Goal: Transaction & Acquisition: Purchase product/service

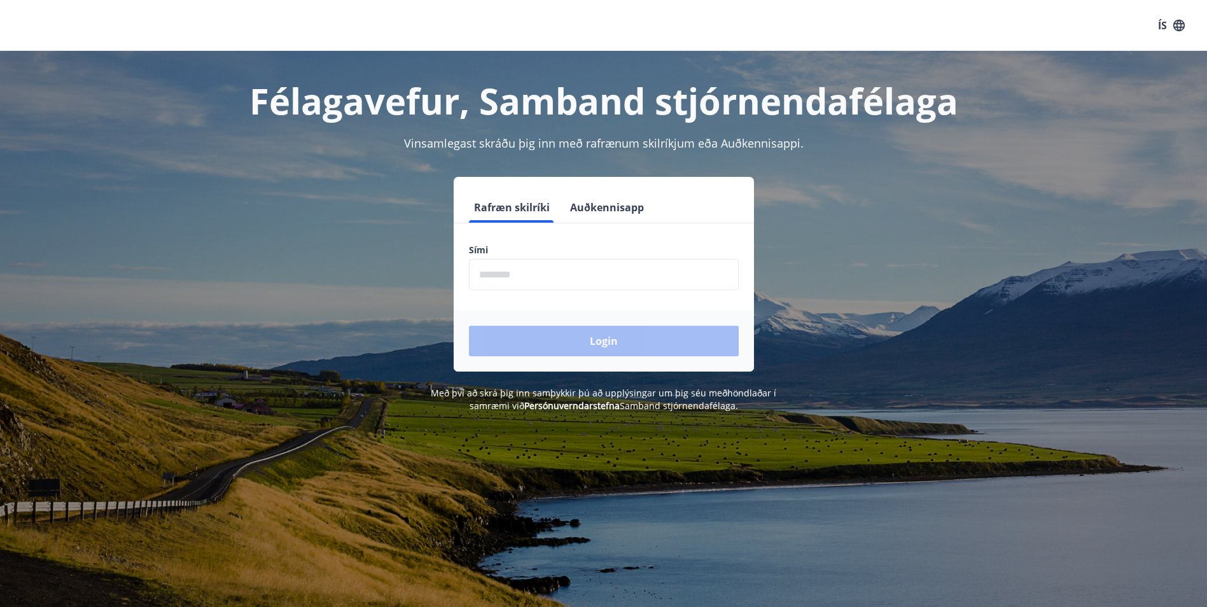
click at [525, 272] on input "phone" at bounding box center [604, 274] width 270 height 31
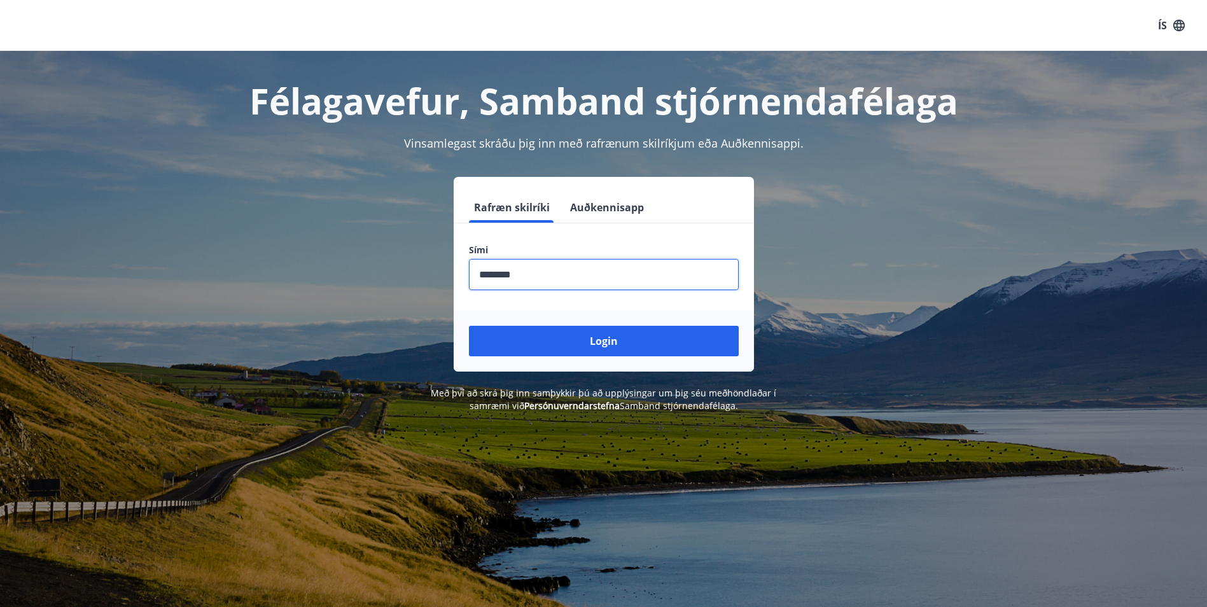
type input "********"
click at [469, 326] on button "Login" at bounding box center [604, 341] width 270 height 31
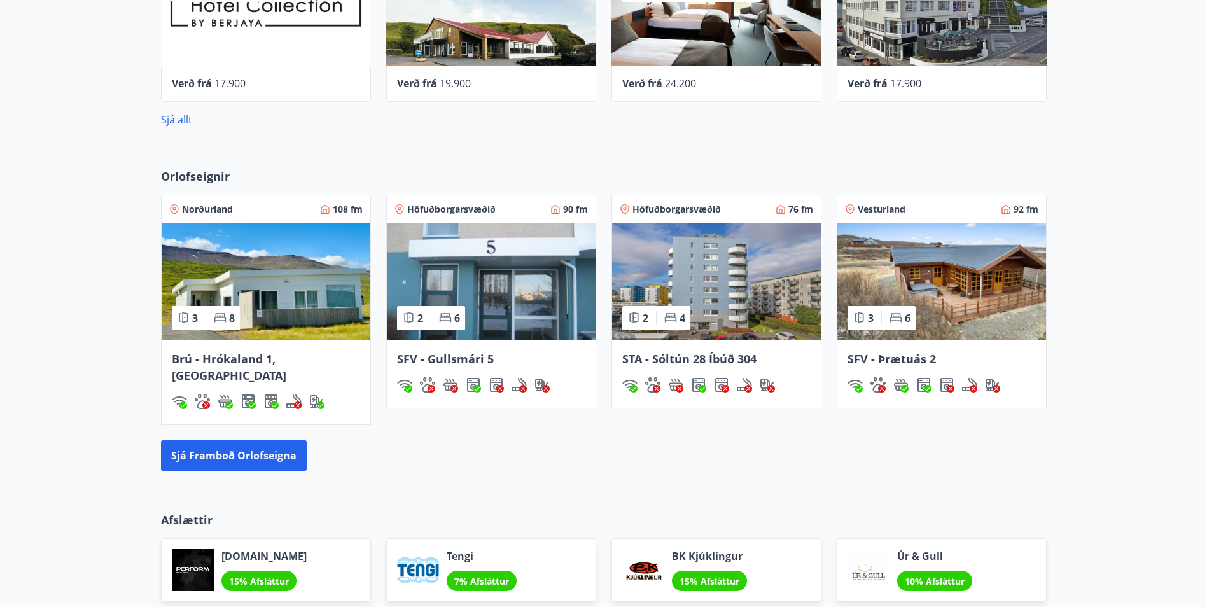
scroll to position [697, 0]
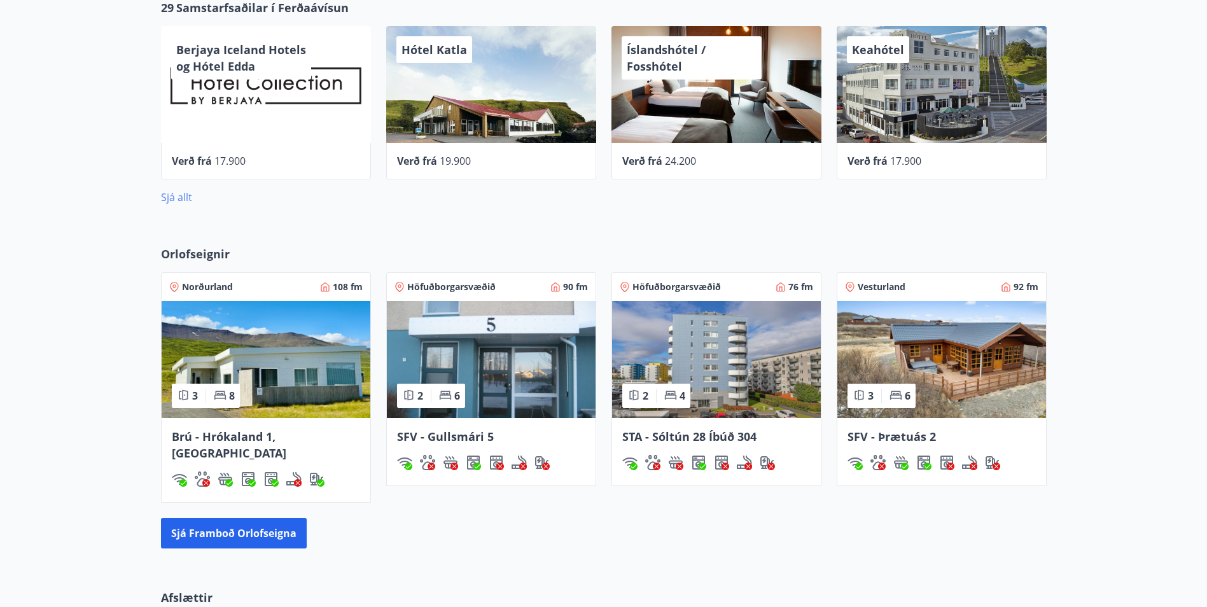
click at [181, 197] on link "Sjá allt" at bounding box center [176, 197] width 31 height 14
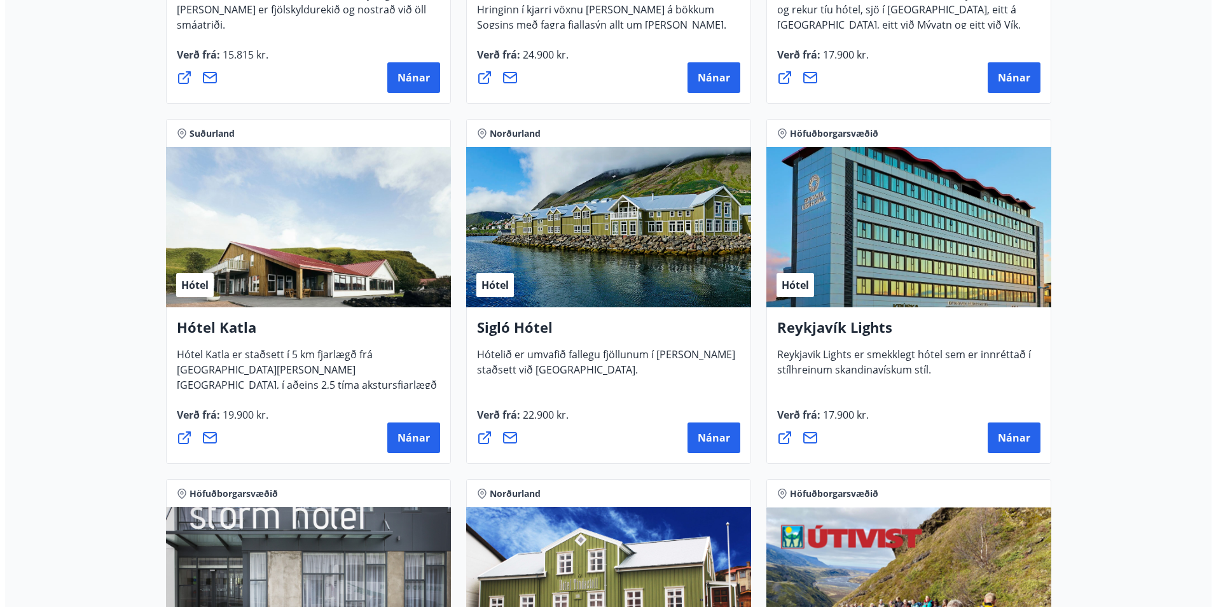
scroll to position [827, 0]
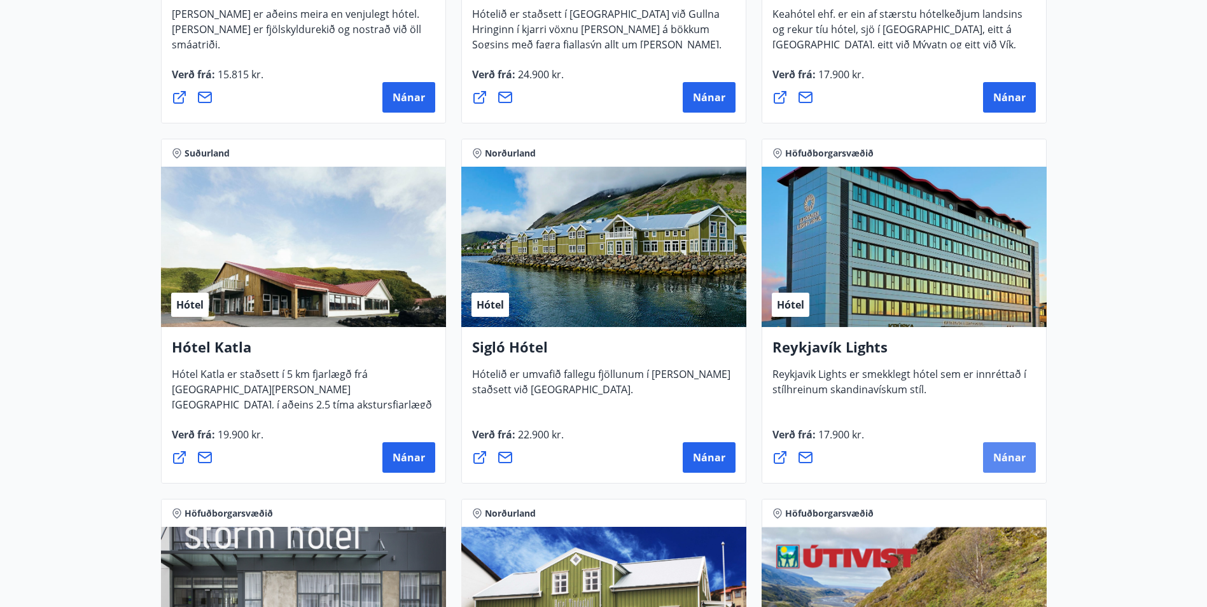
click at [1010, 454] on span "Nánar" at bounding box center [1009, 457] width 32 height 14
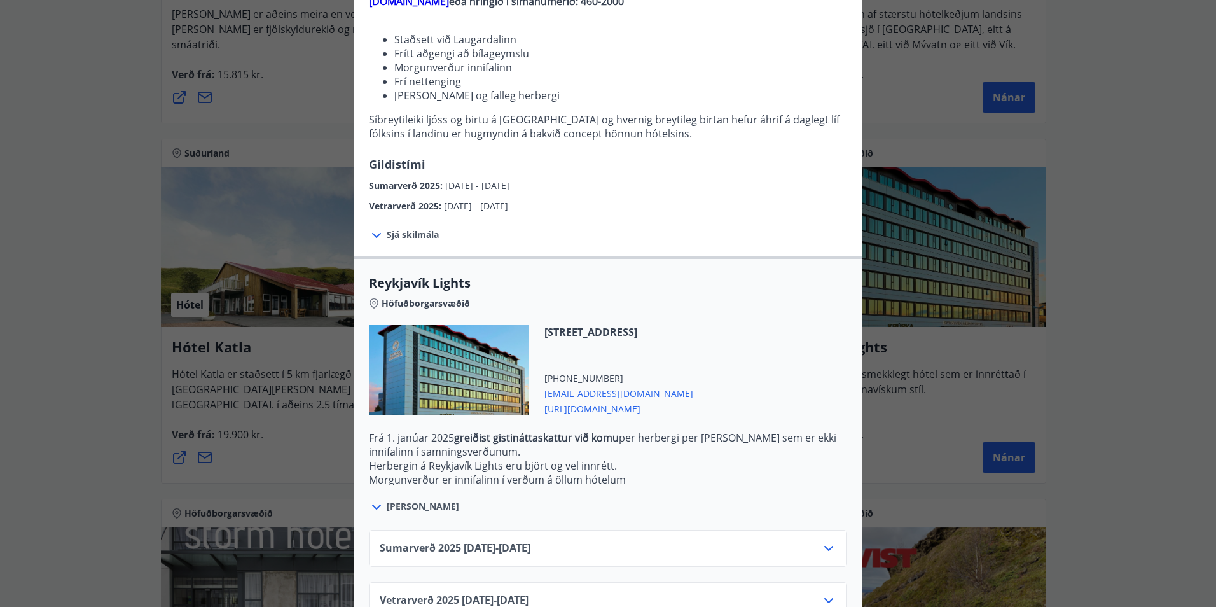
scroll to position [195, 0]
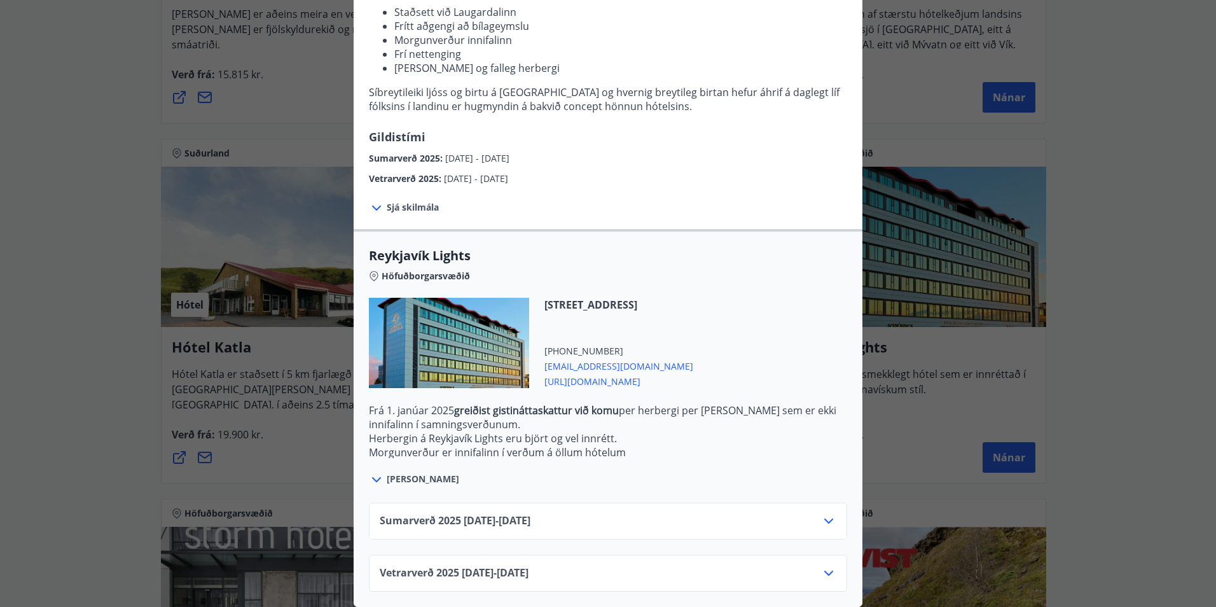
click at [824, 513] on icon at bounding box center [828, 520] width 15 height 15
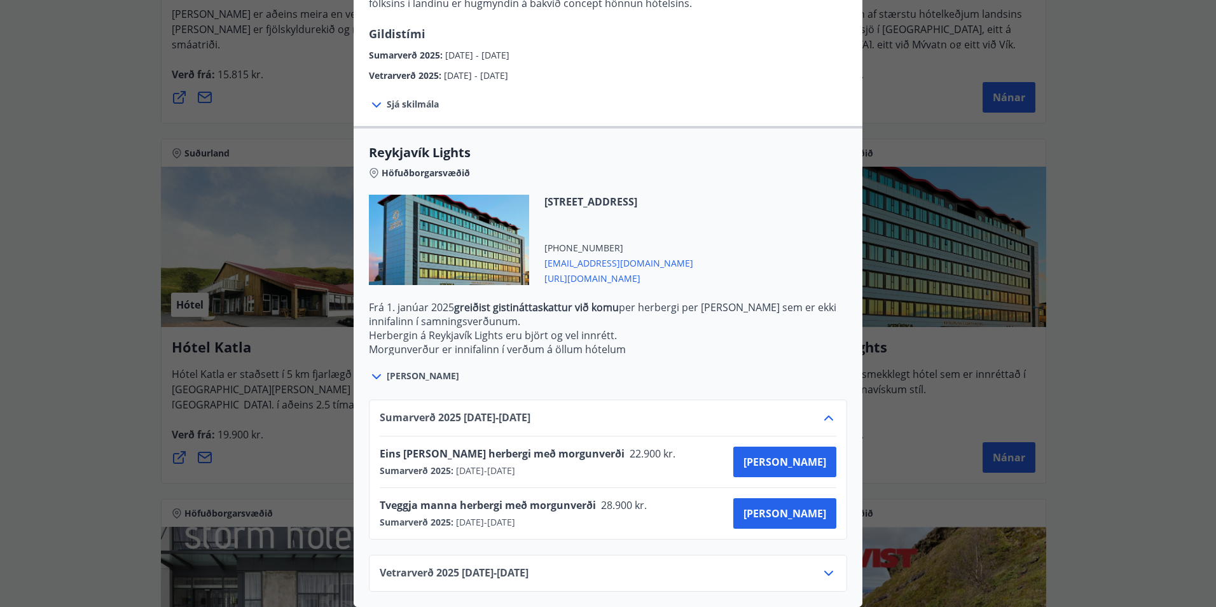
scroll to position [298, 0]
click at [797, 506] on span "[PERSON_NAME]" at bounding box center [785, 513] width 83 height 14
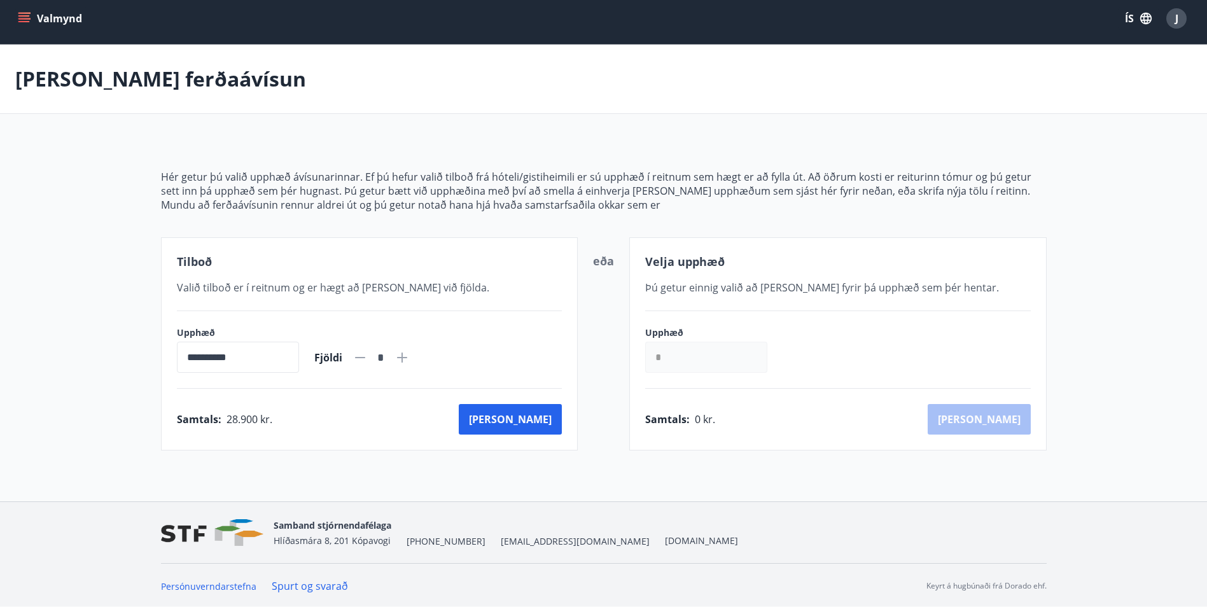
scroll to position [8, 0]
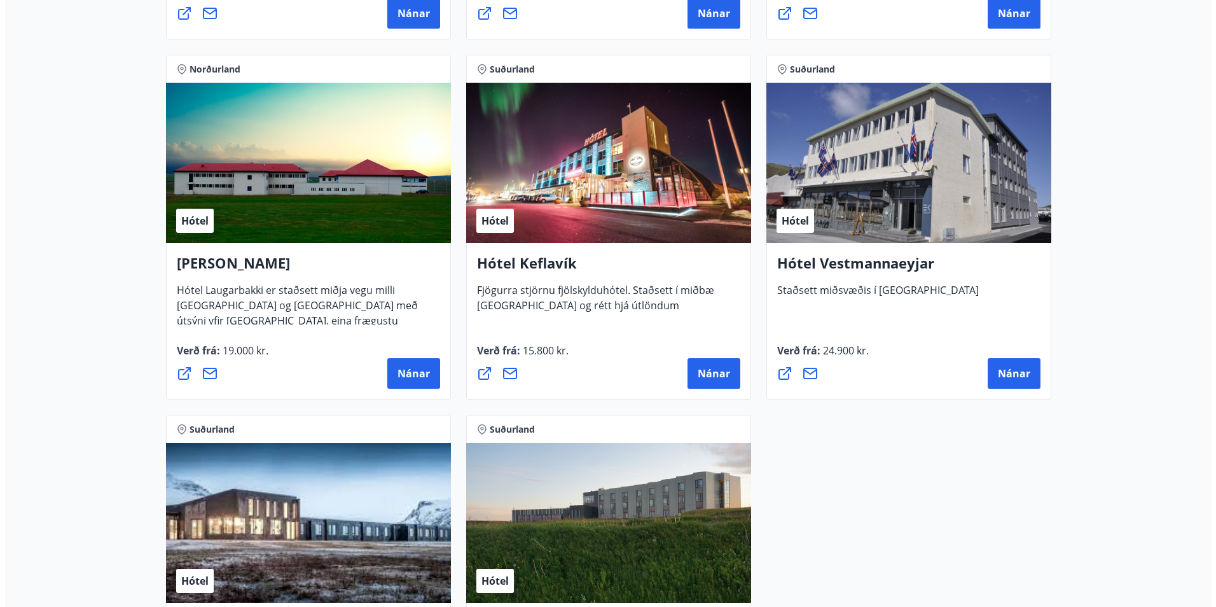
scroll to position [3062, 0]
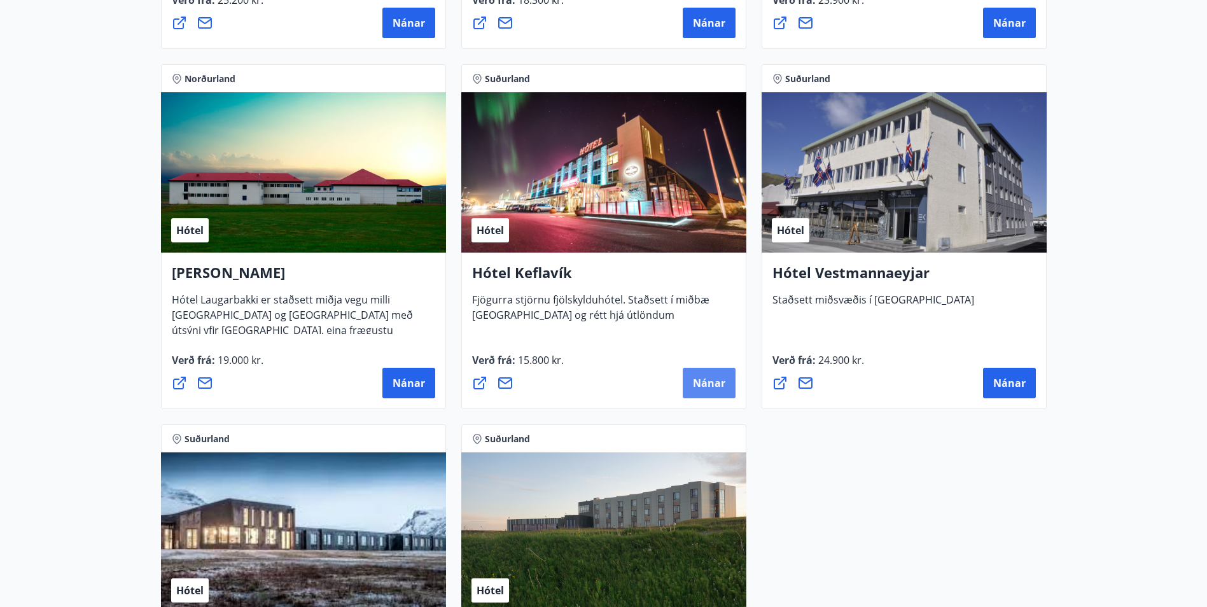
click at [716, 382] on span "Nánar" at bounding box center [709, 383] width 32 height 14
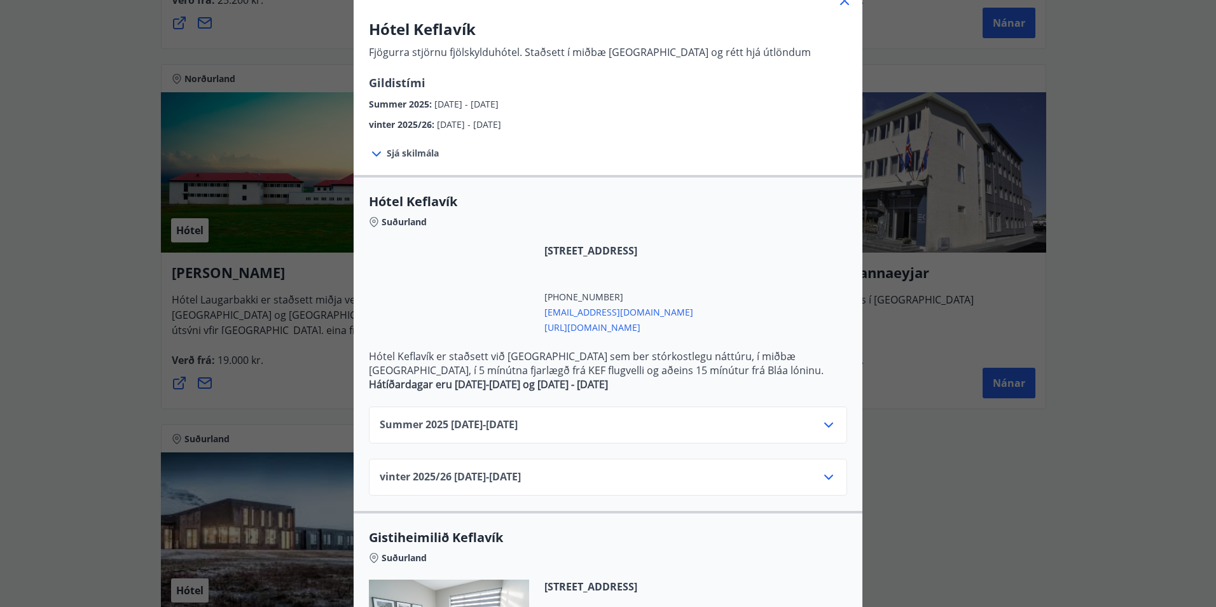
scroll to position [127, 0]
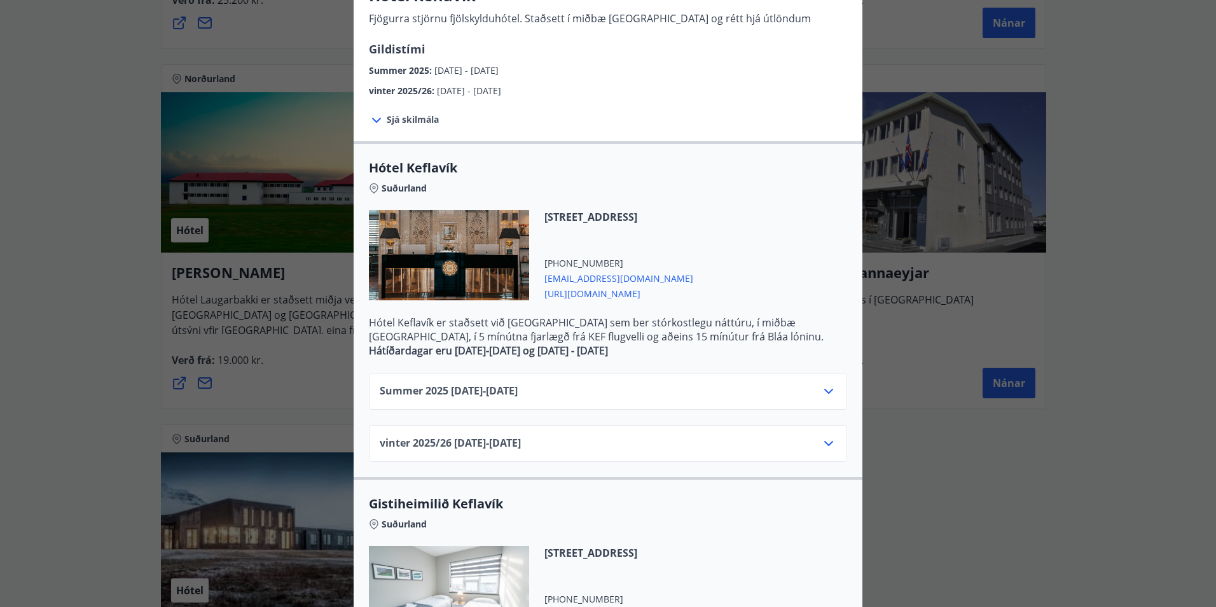
click at [828, 389] on icon at bounding box center [828, 391] width 15 height 15
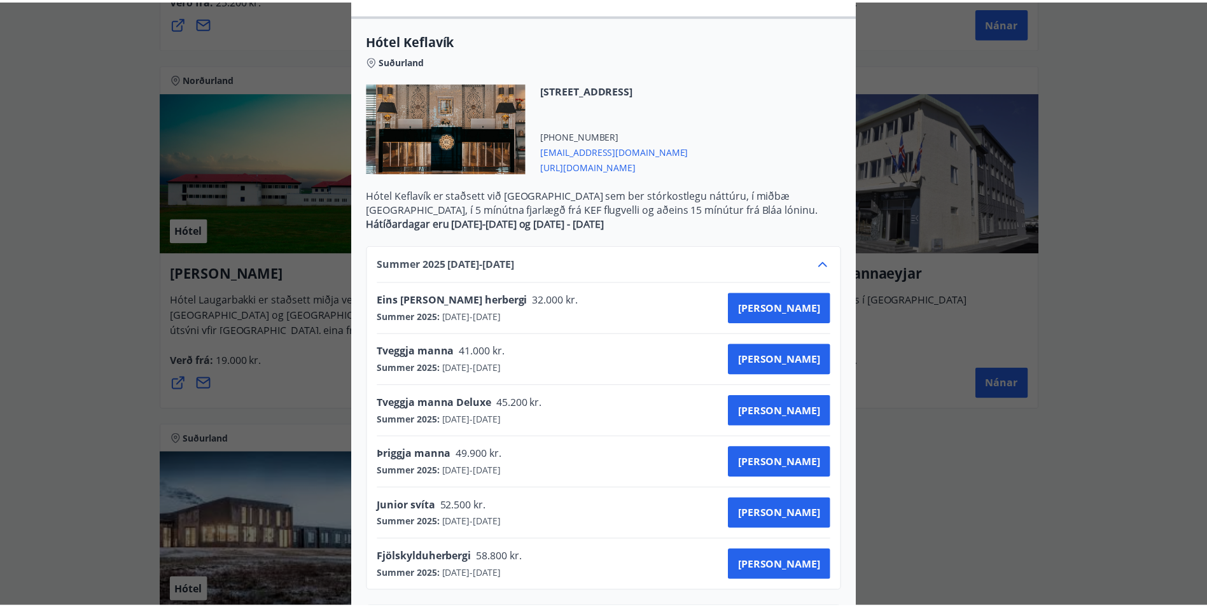
scroll to position [0, 0]
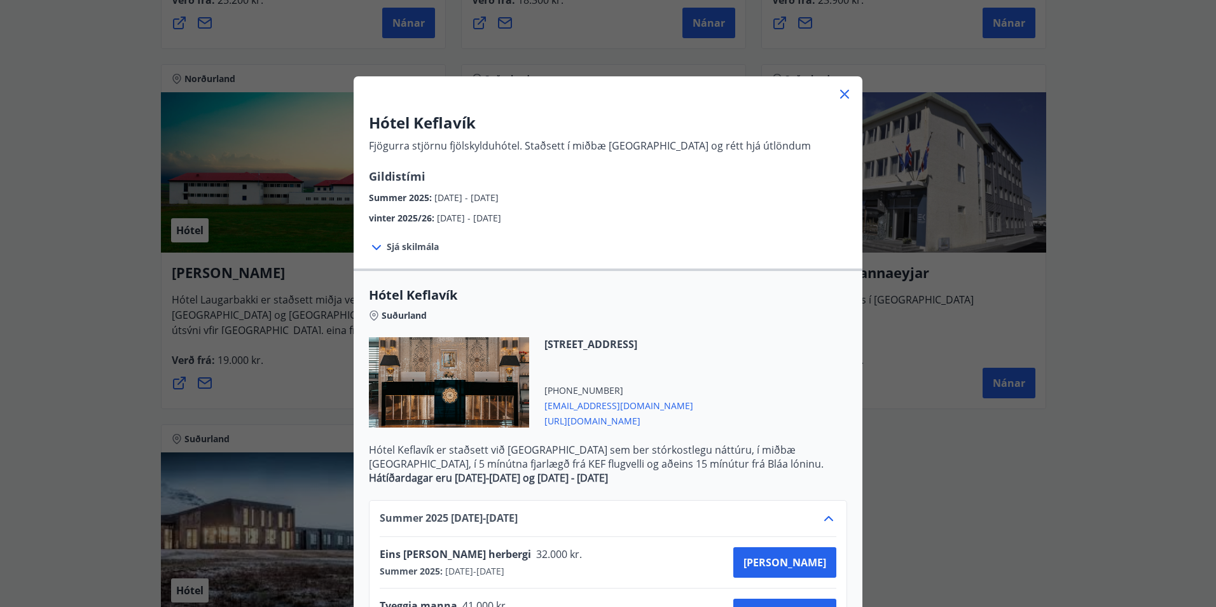
click at [844, 91] on icon at bounding box center [844, 94] width 9 height 9
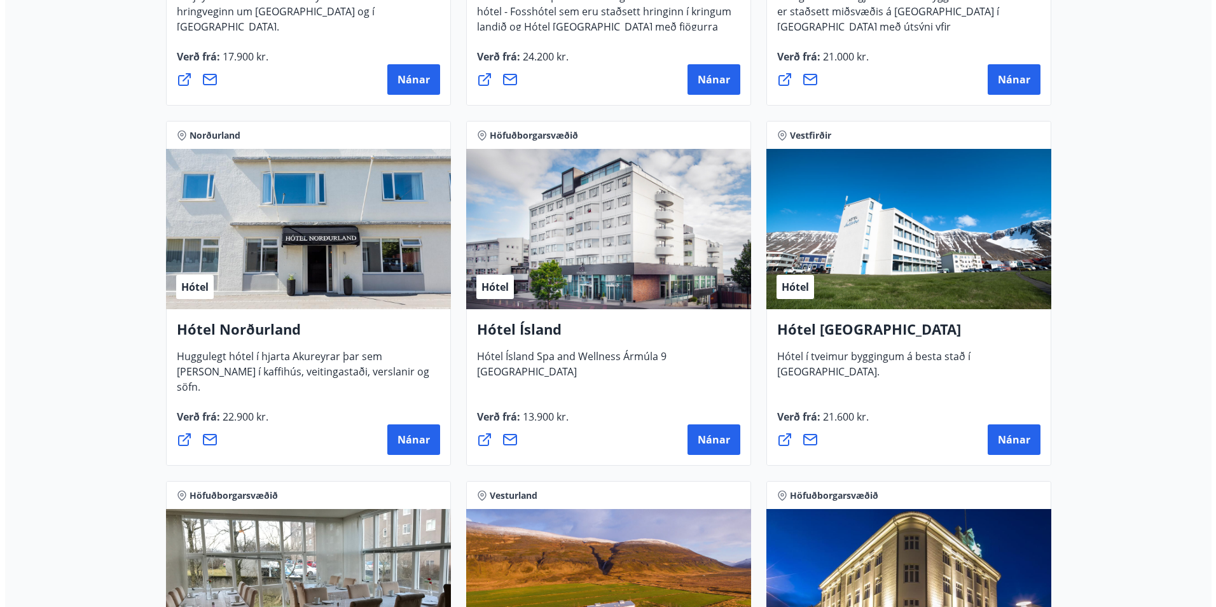
scroll to position [1917, 0]
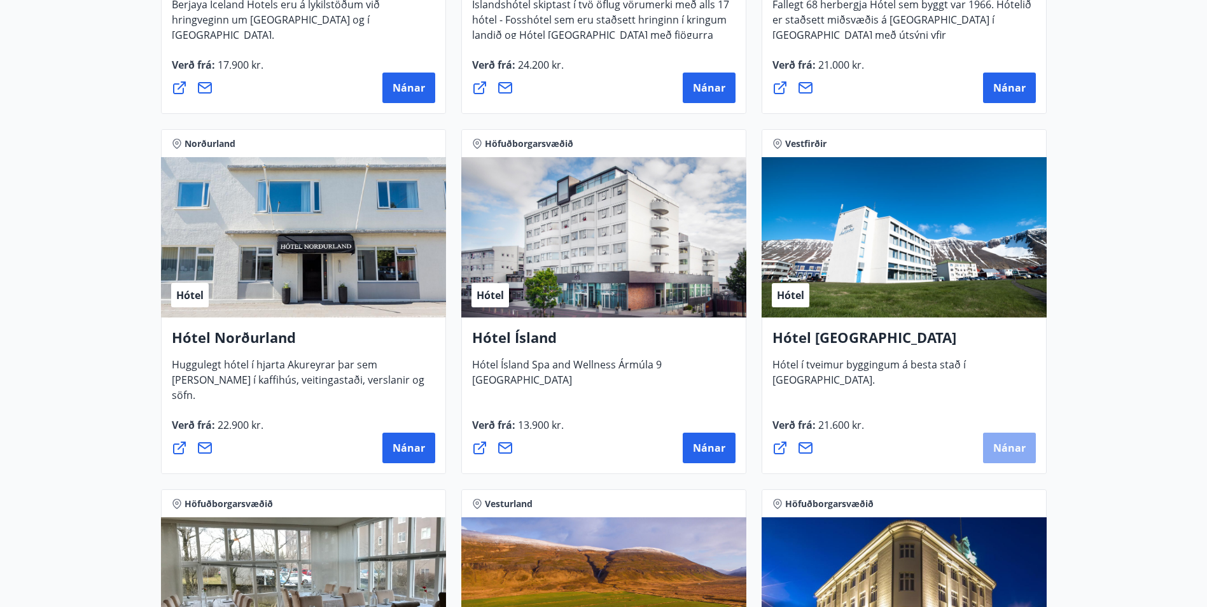
click at [1011, 448] on span "Nánar" at bounding box center [1009, 448] width 32 height 14
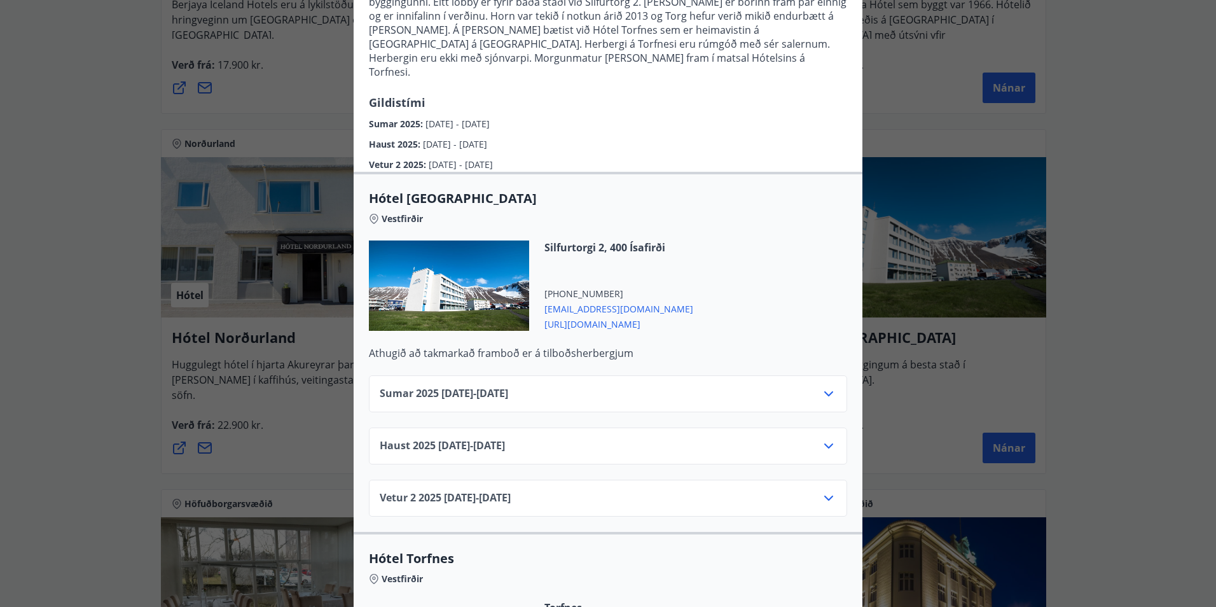
scroll to position [191, 0]
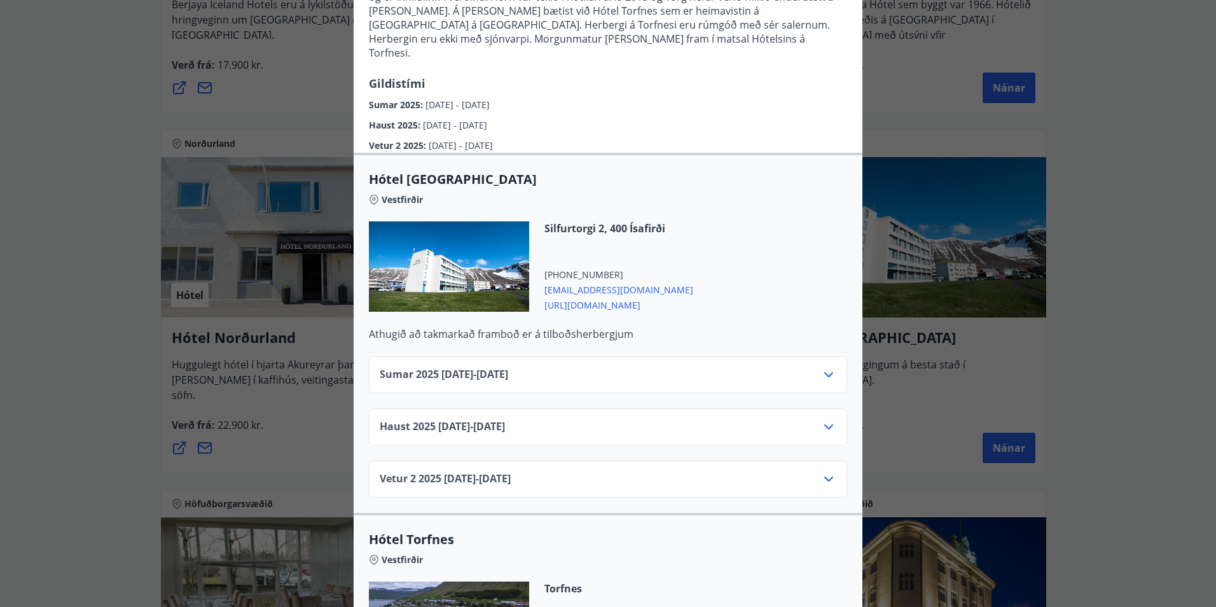
click at [824, 372] on icon at bounding box center [828, 374] width 9 height 5
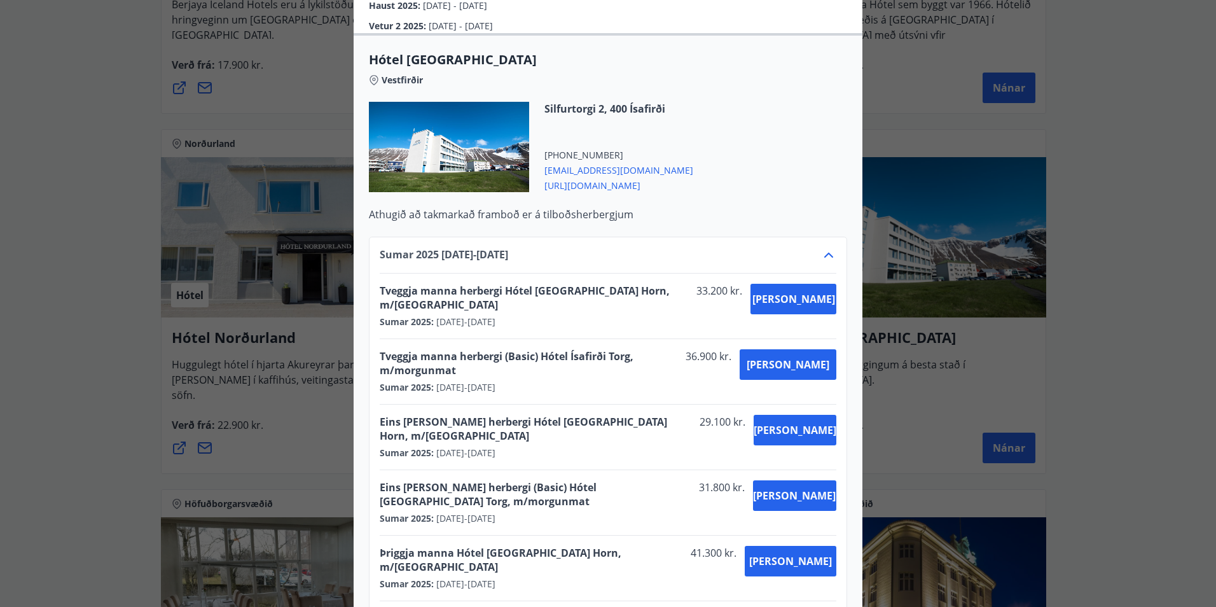
scroll to position [318, 0]
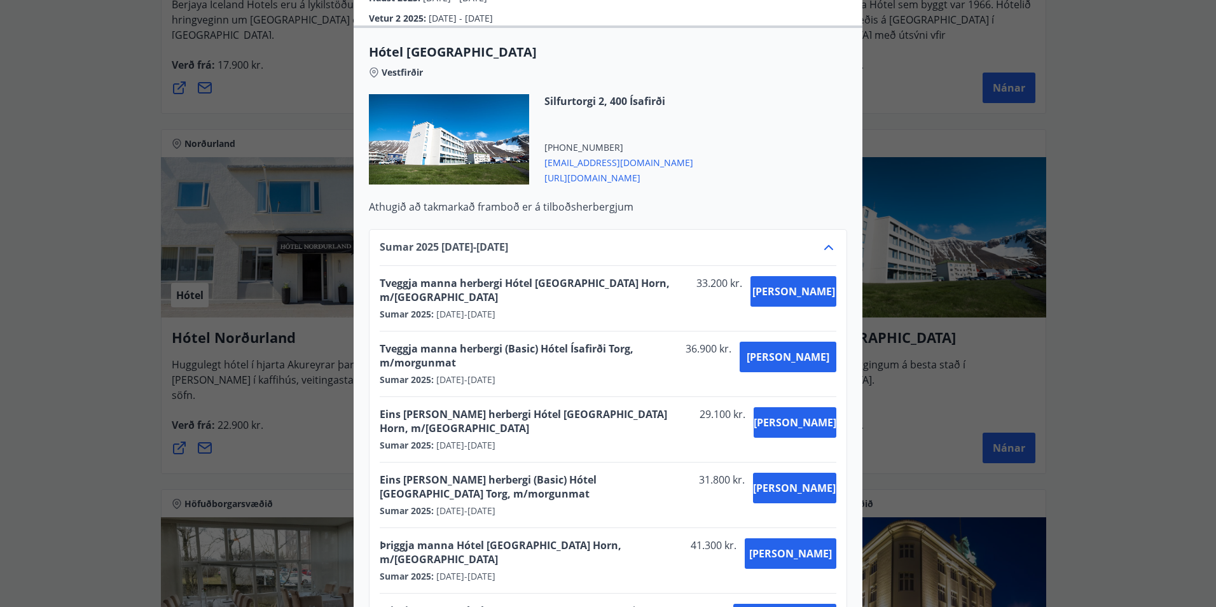
click at [737, 200] on p "Athugið að takmarkað framboð er á tilboðsherbergjum" at bounding box center [608, 207] width 478 height 14
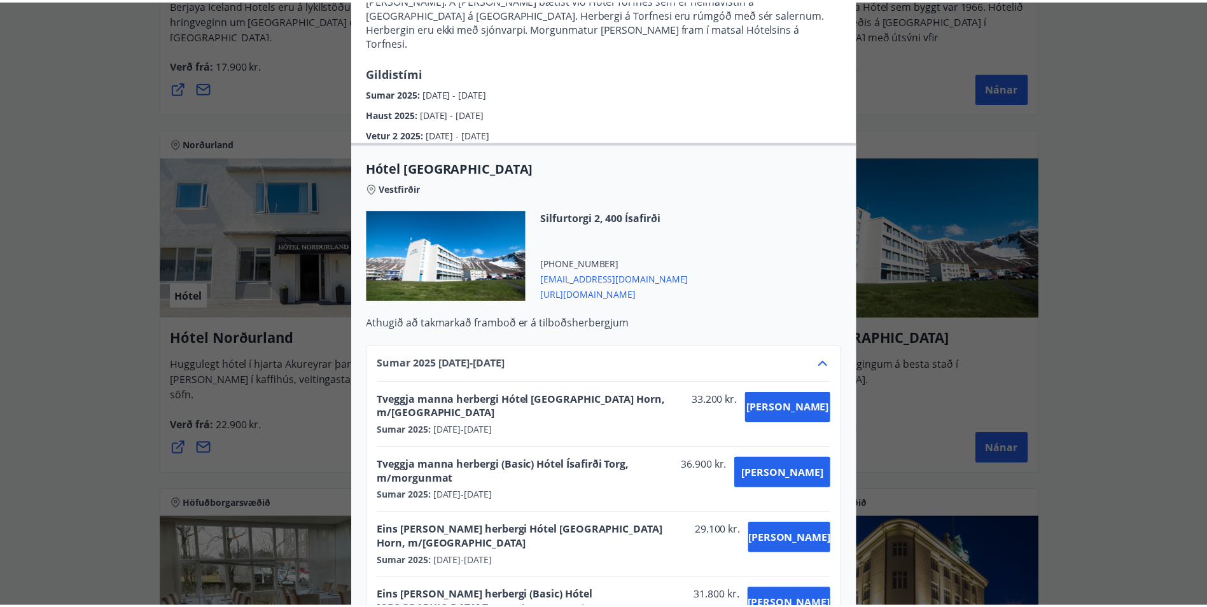
scroll to position [0, 0]
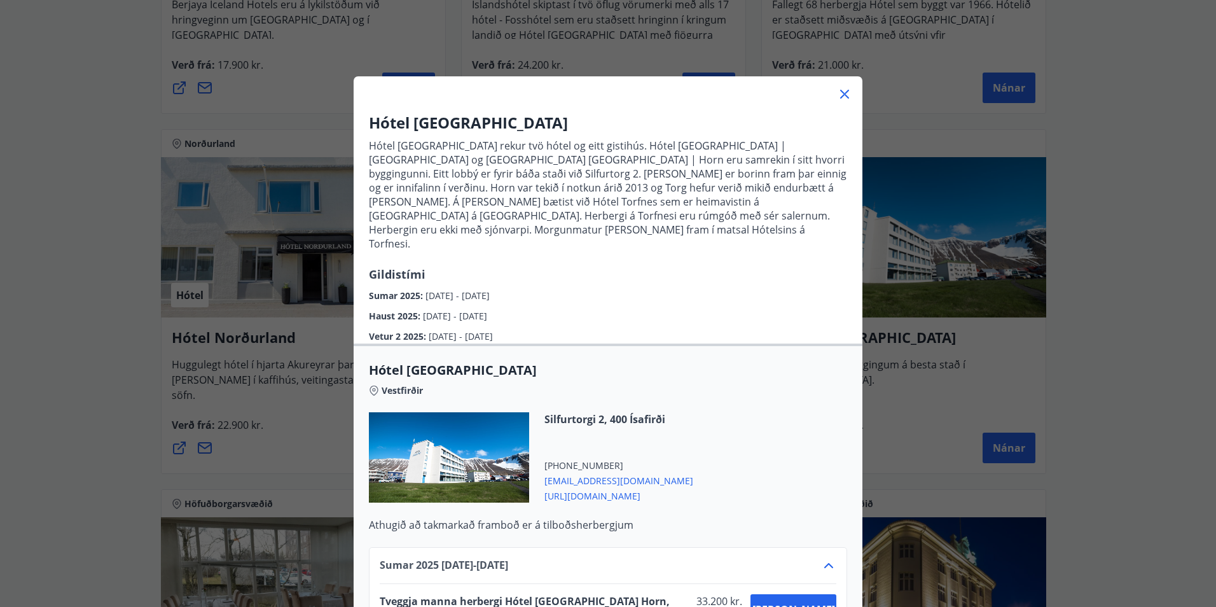
click at [840, 90] on icon at bounding box center [844, 94] width 9 height 9
